Goal: Transaction & Acquisition: Purchase product/service

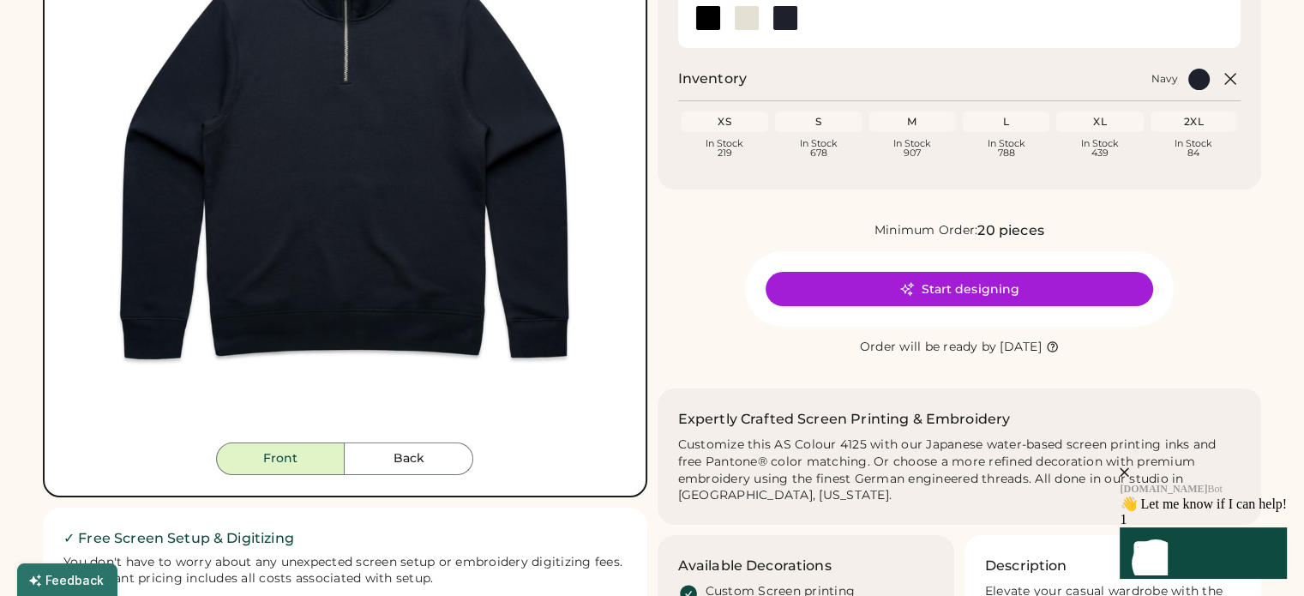
scroll to position [171, 0]
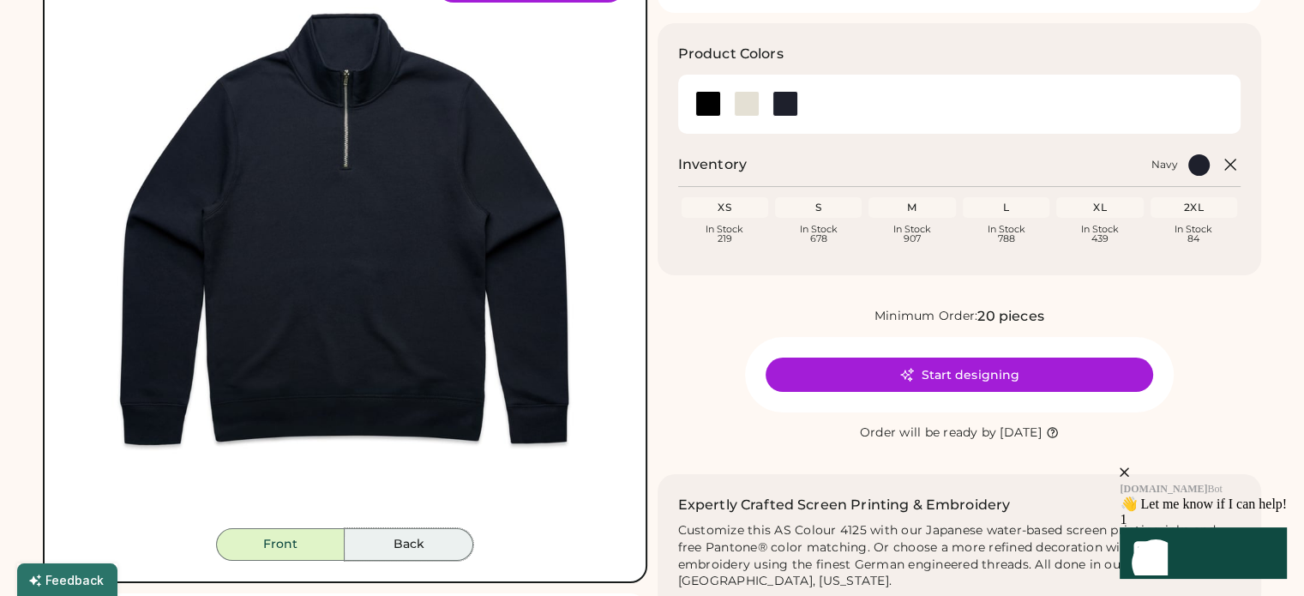
click at [429, 550] on button "Back" at bounding box center [409, 544] width 129 height 33
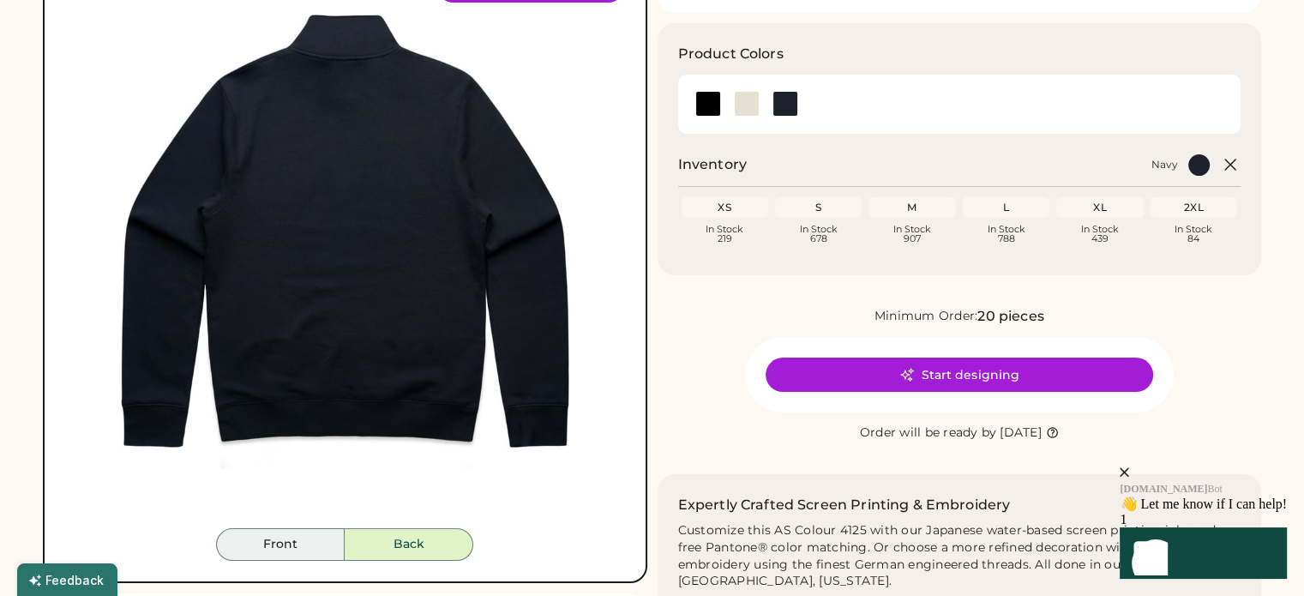
click at [307, 549] on button "Front" at bounding box center [280, 544] width 129 height 33
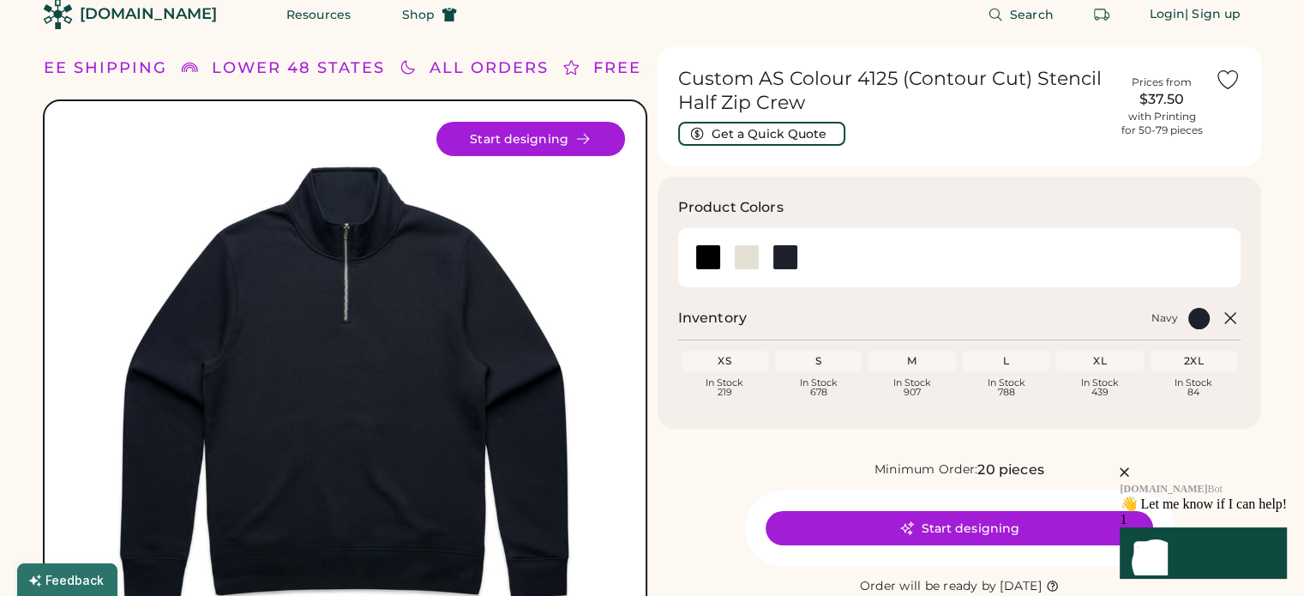
scroll to position [0, 0]
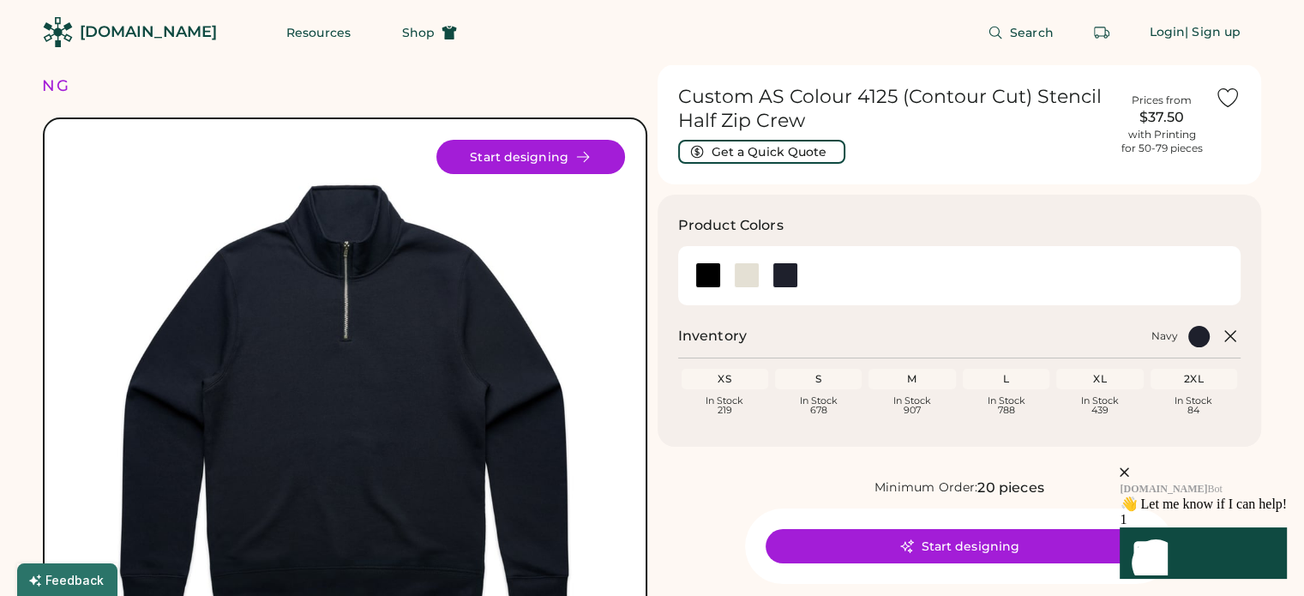
click at [897, 394] on div "M Loading Inventory In Stock 907" at bounding box center [912, 392] width 87 height 47
click at [895, 382] on div "M" at bounding box center [912, 379] width 80 height 14
drag, startPoint x: 940, startPoint y: 373, endPoint x: 974, endPoint y: 373, distance: 34.3
click at [940, 373] on div "M" at bounding box center [912, 379] width 87 height 21
click at [1264, 466] on div "close" at bounding box center [1203, 472] width 167 height 15
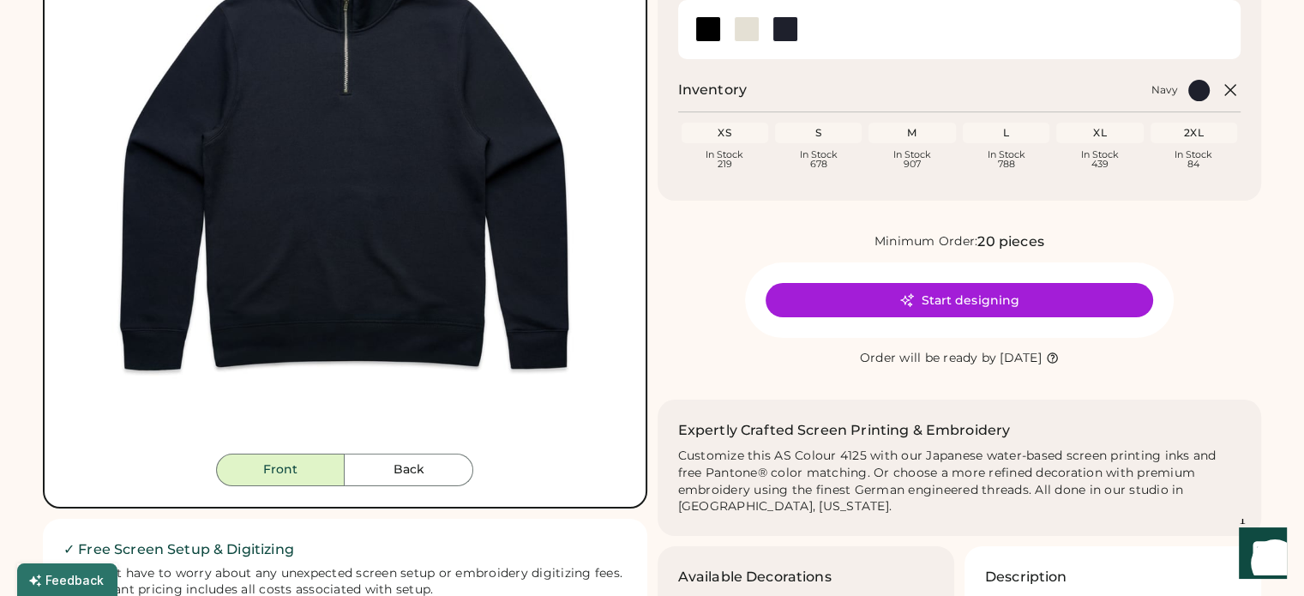
scroll to position [257, 0]
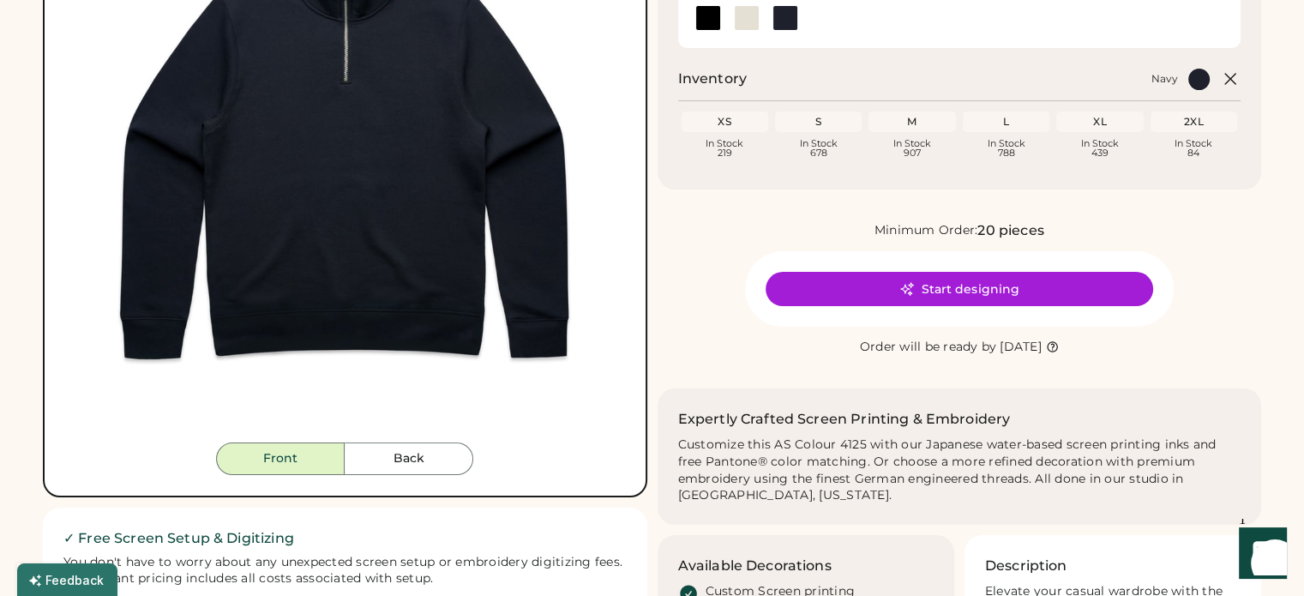
click at [960, 134] on div "L Loading Inventory In Stock 788" at bounding box center [1005, 139] width 93 height 57
click at [1009, 115] on div "L" at bounding box center [1006, 122] width 80 height 14
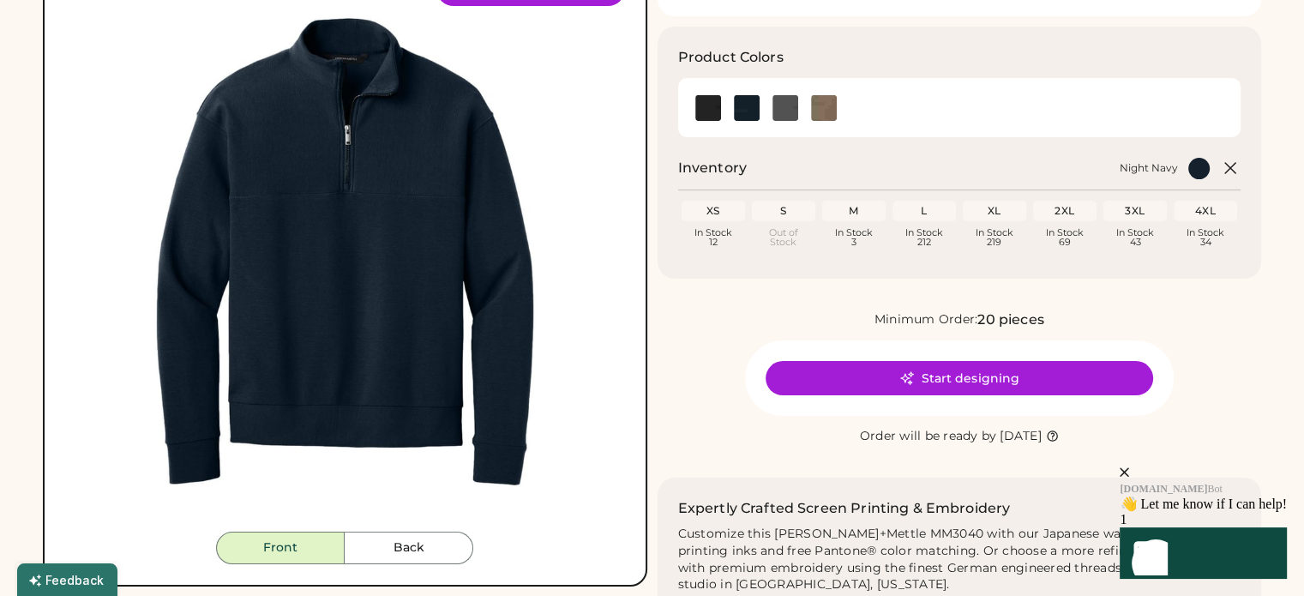
scroll to position [86, 0]
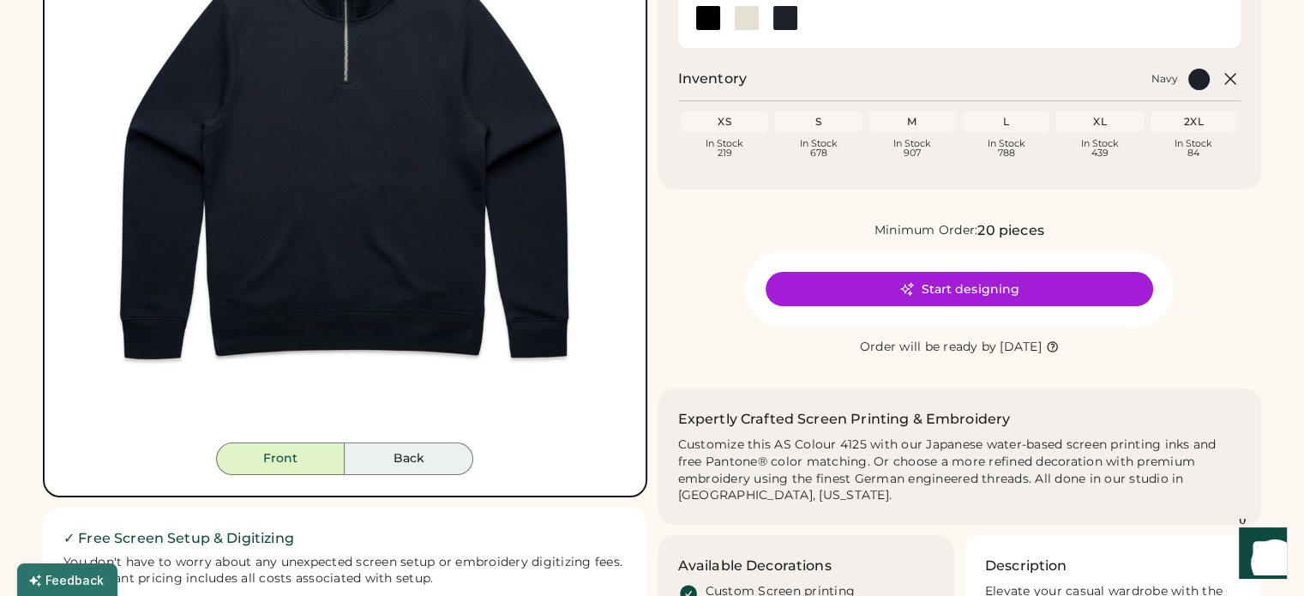
click at [405, 455] on button "Back" at bounding box center [409, 458] width 129 height 33
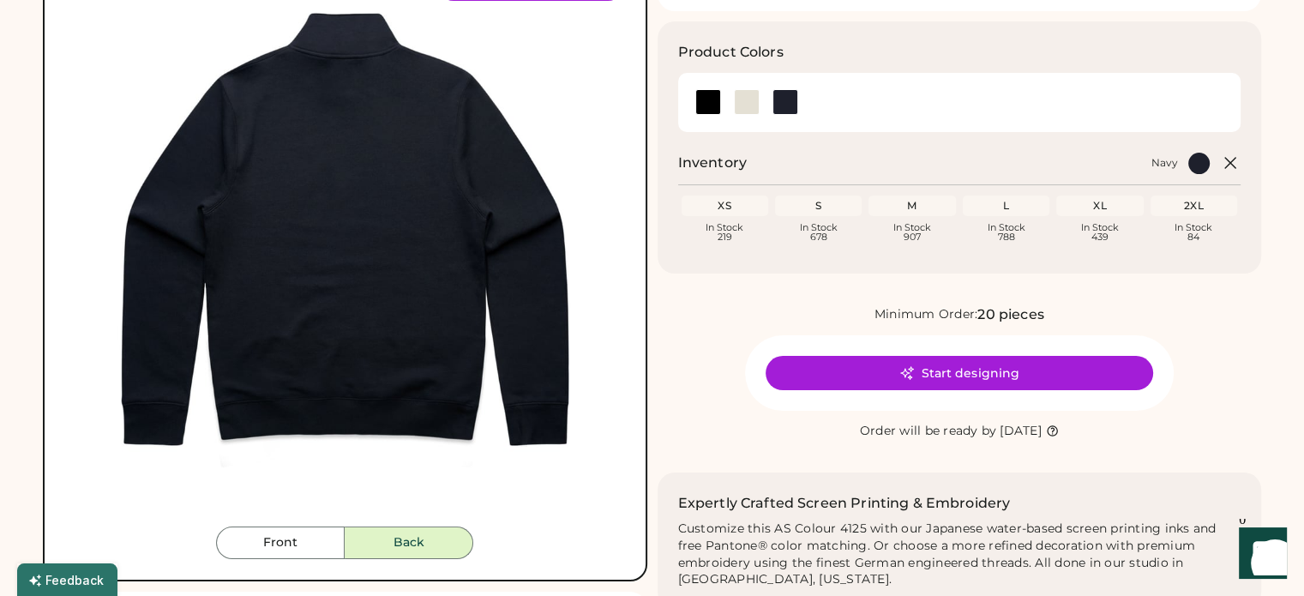
scroll to position [257, 0]
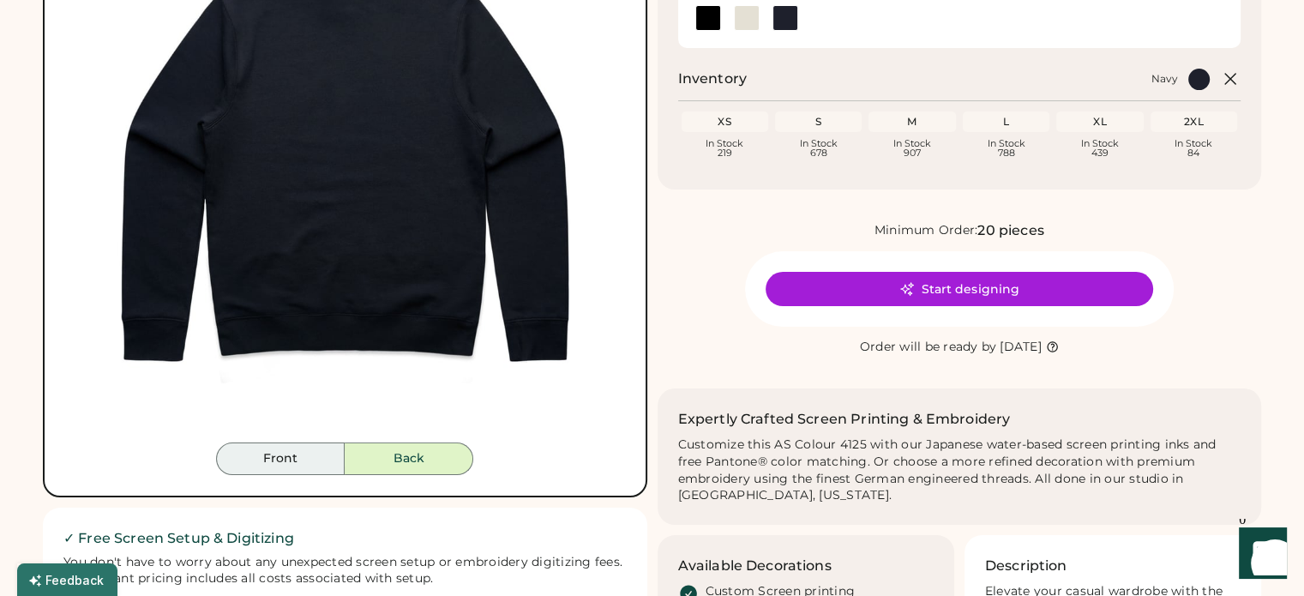
click at [245, 454] on button "Front" at bounding box center [280, 458] width 129 height 33
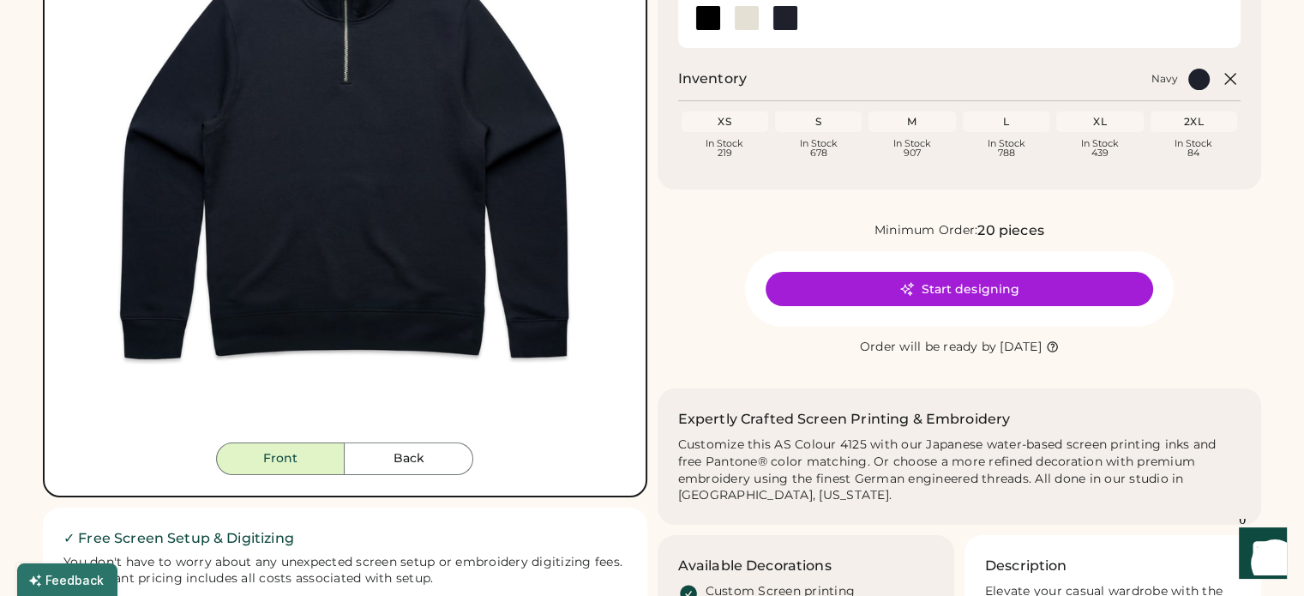
click at [821, 118] on div "S" at bounding box center [819, 122] width 80 height 14
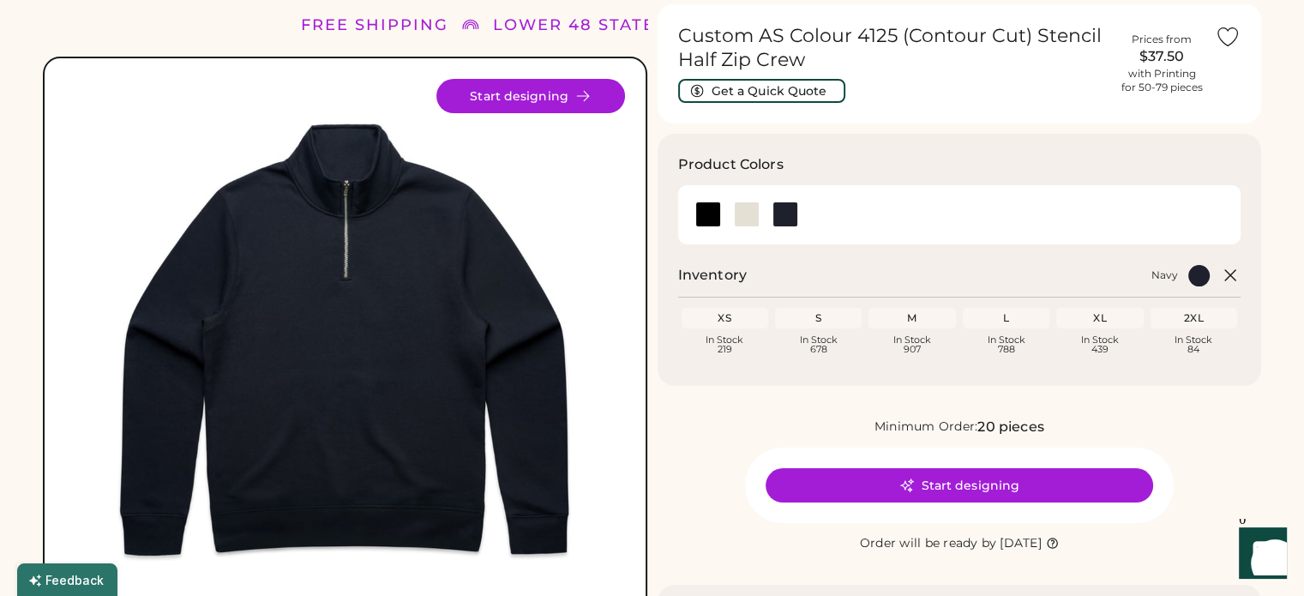
scroll to position [0, 0]
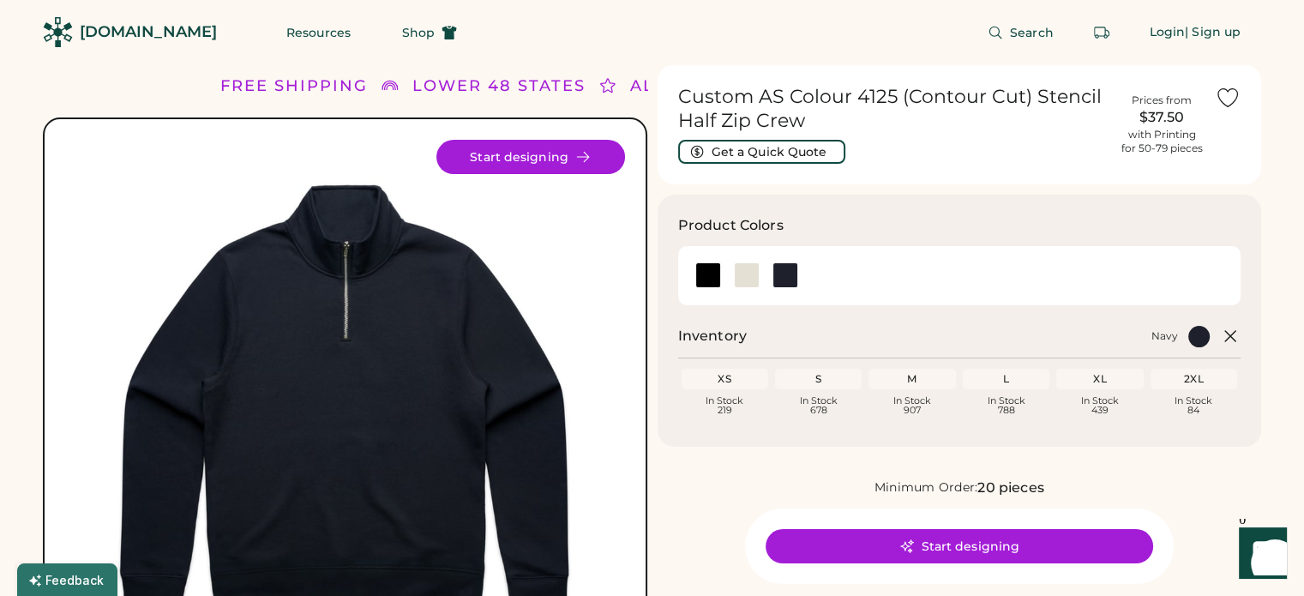
drag, startPoint x: 915, startPoint y: 389, endPoint x: 971, endPoint y: 380, distance: 57.4
click at [917, 388] on div "M Loading Inventory In Stock 907" at bounding box center [912, 392] width 87 height 47
click at [1009, 386] on div "L" at bounding box center [1006, 379] width 87 height 21
drag, startPoint x: 1112, startPoint y: 382, endPoint x: 1169, endPoint y: 375, distance: 58.0
click at [1142, 380] on div "XL" at bounding box center [1099, 379] width 87 height 21
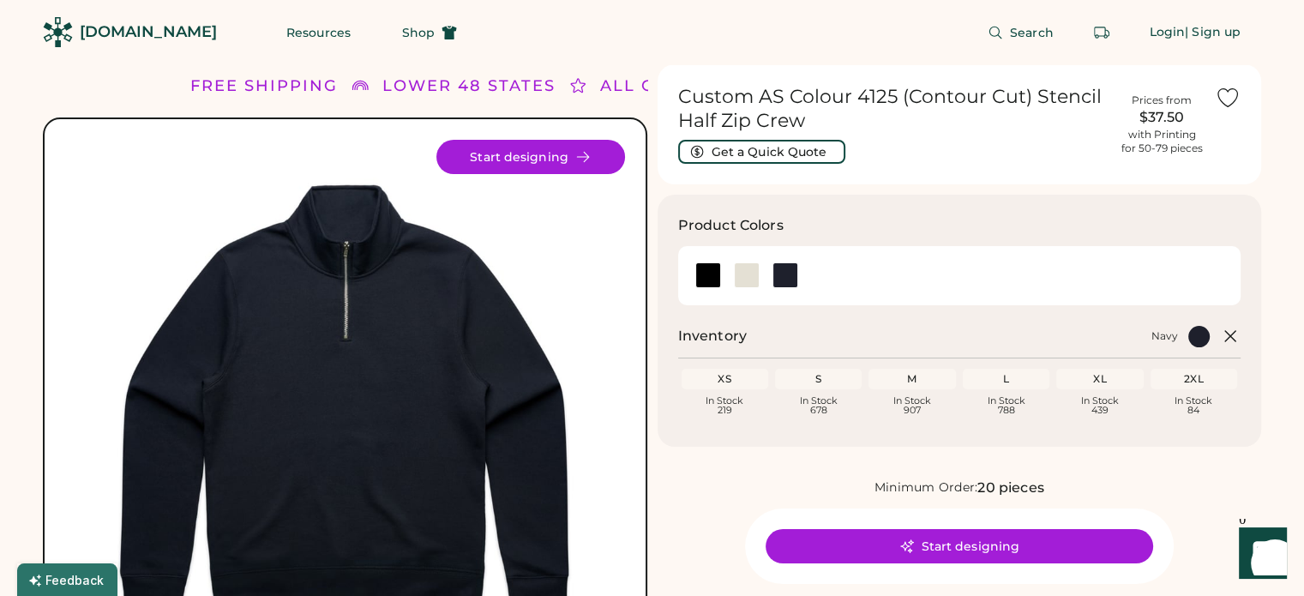
click at [1206, 380] on div "2XL" at bounding box center [1194, 379] width 80 height 14
click at [1209, 430] on div "Product Colors Inventory Navy XS Loading Inventory In Stock 219 S Loading Inven…" at bounding box center [960, 321] width 604 height 252
click at [744, 281] on div at bounding box center [747, 275] width 26 height 26
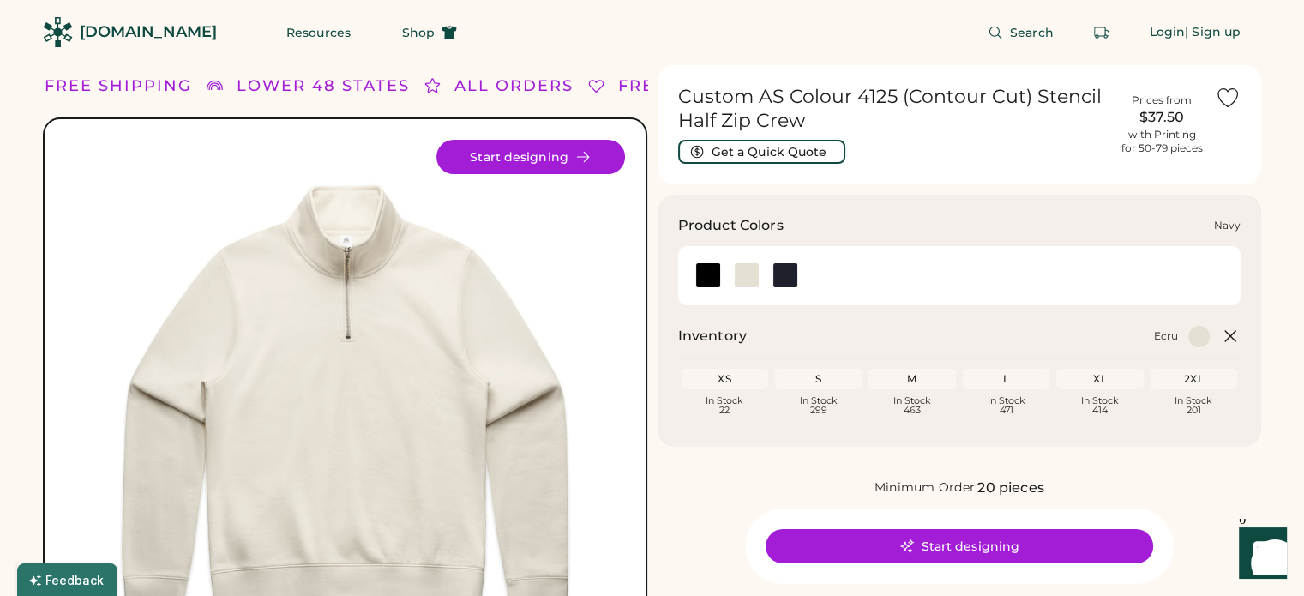
click at [778, 273] on div at bounding box center [786, 275] width 26 height 26
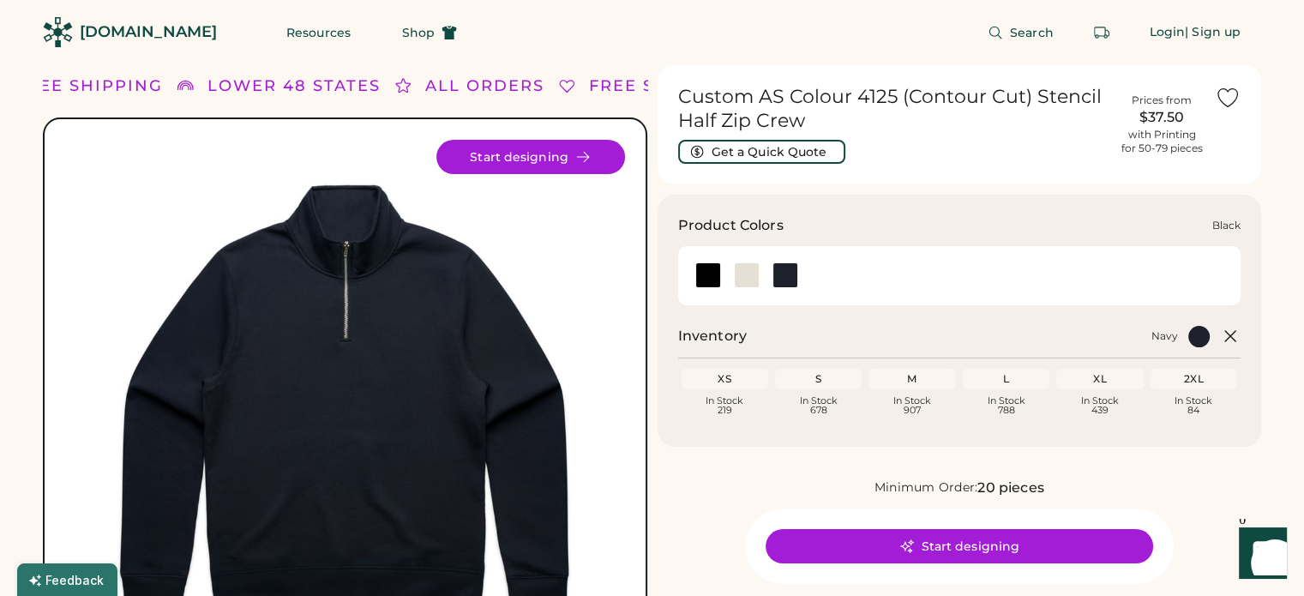
click at [700, 270] on div at bounding box center [708, 275] width 26 height 26
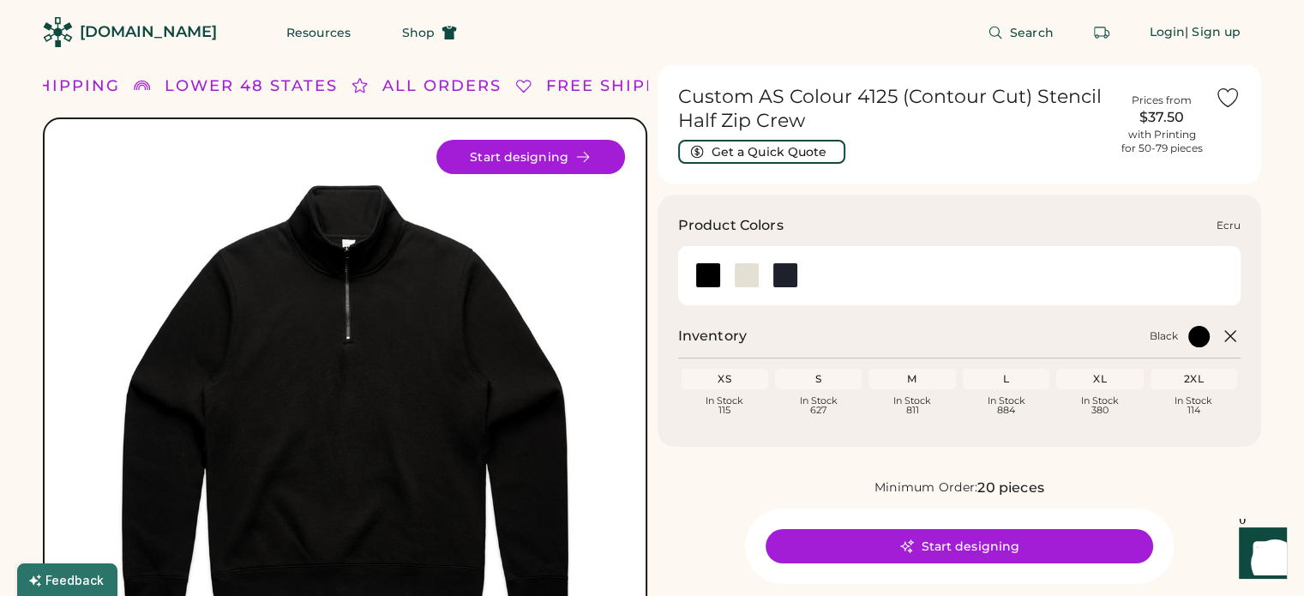
click at [782, 277] on div at bounding box center [786, 275] width 26 height 26
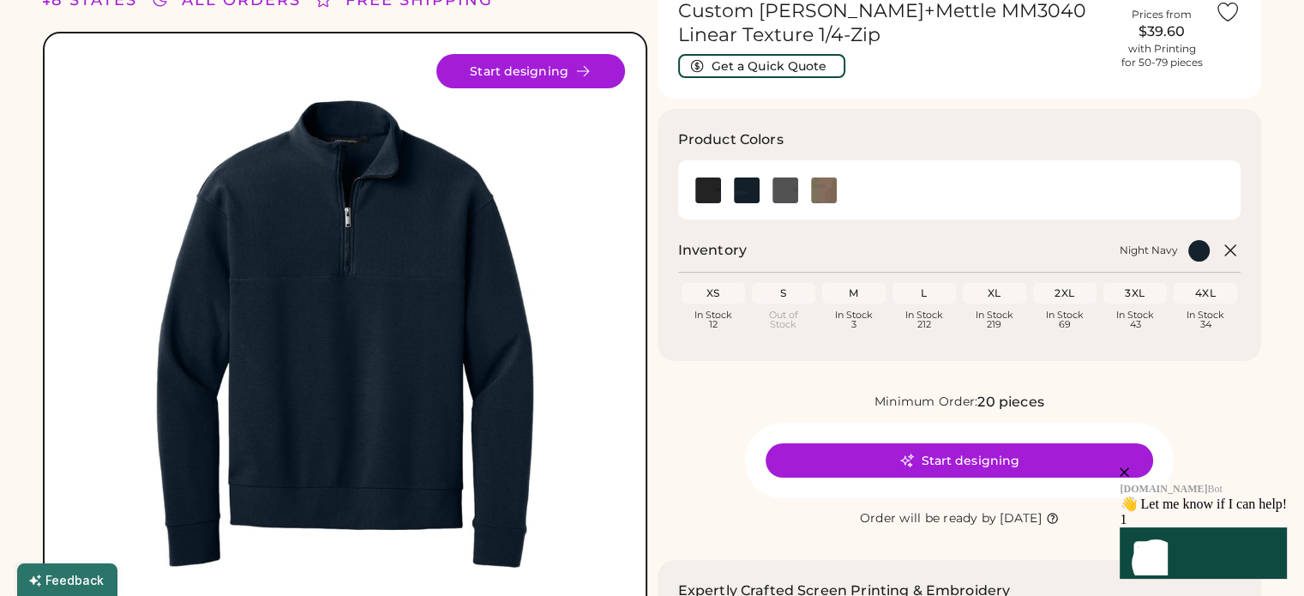
click at [920, 293] on div "L" at bounding box center [924, 293] width 57 height 14
